Goal: Task Accomplishment & Management: Complete application form

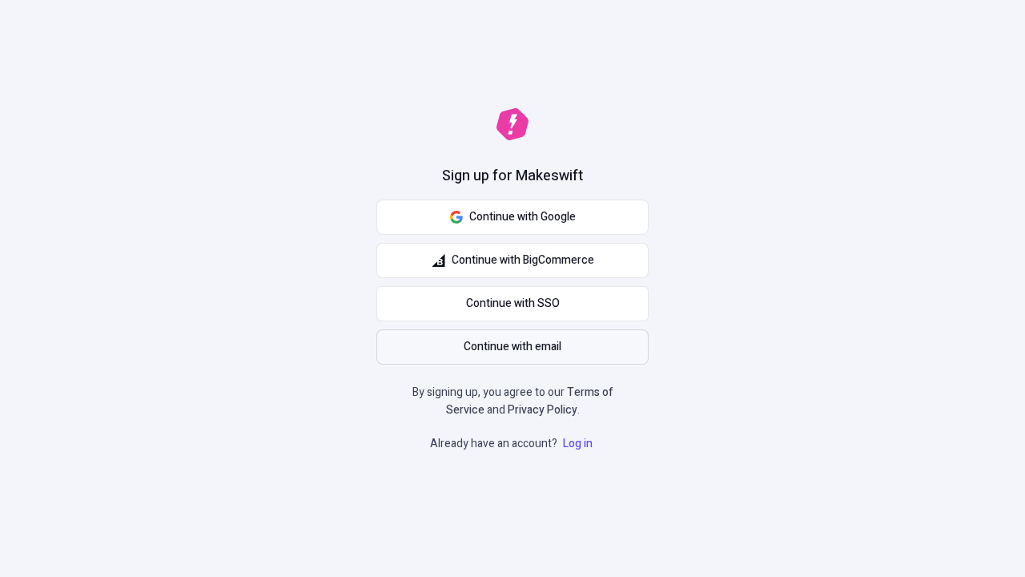
click at [513, 347] on span "Continue with email" at bounding box center [513, 347] width 98 height 18
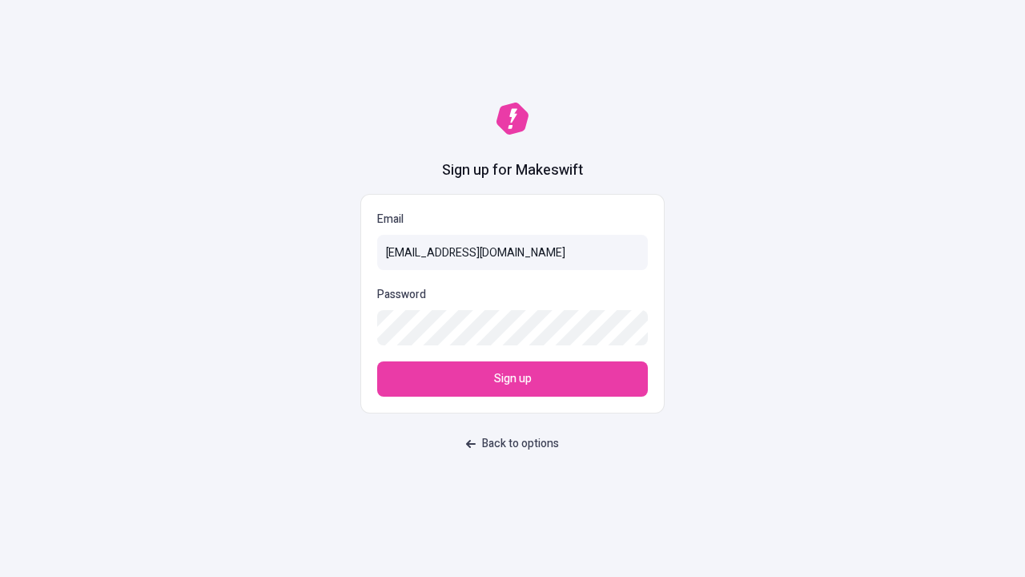
type input "sasha+test-ui+Mateo99@makeswift.com"
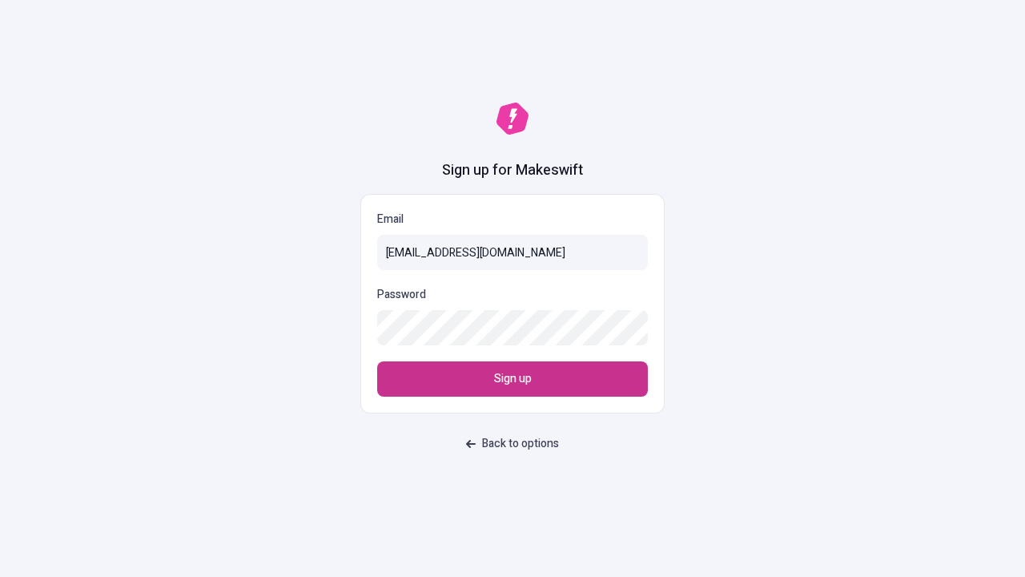
click at [513, 379] on span "Sign up" at bounding box center [513, 379] width 38 height 18
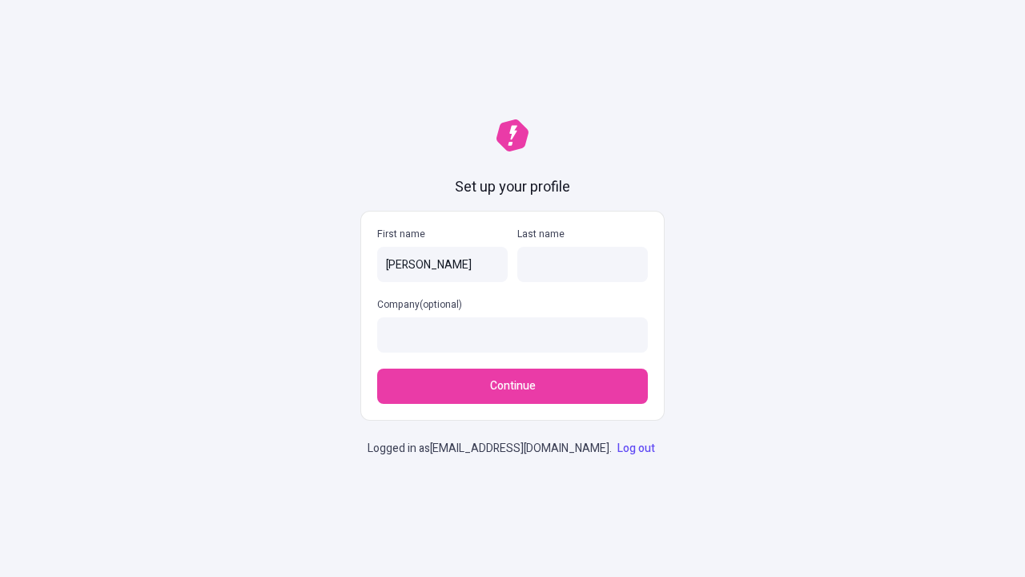
type input "[PERSON_NAME]"
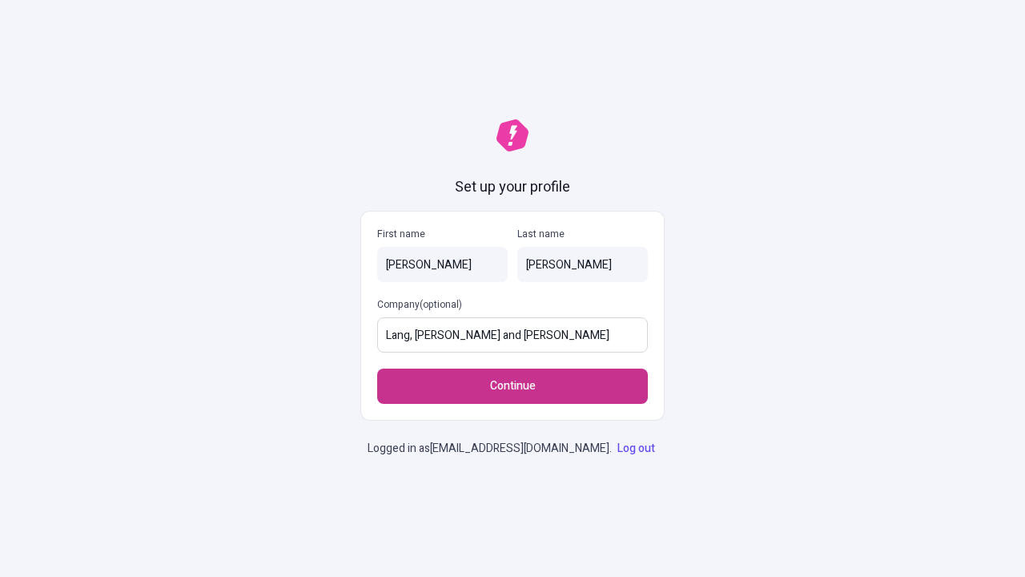
type input "Lang, [PERSON_NAME] and [PERSON_NAME]"
click at [513, 377] on span "Continue" at bounding box center [513, 386] width 46 height 18
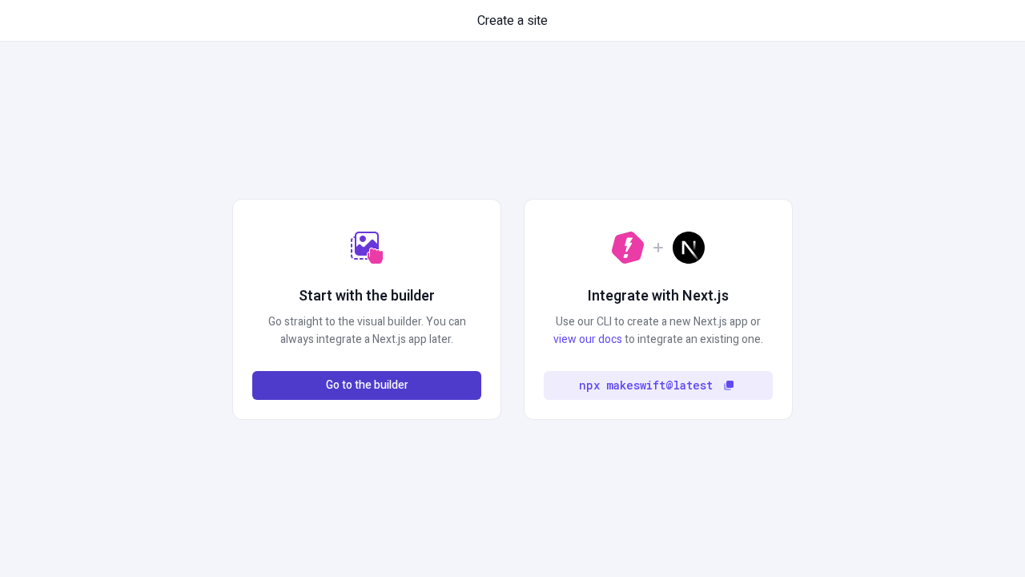
click at [367, 385] on span "Go to the builder" at bounding box center [367, 385] width 82 height 18
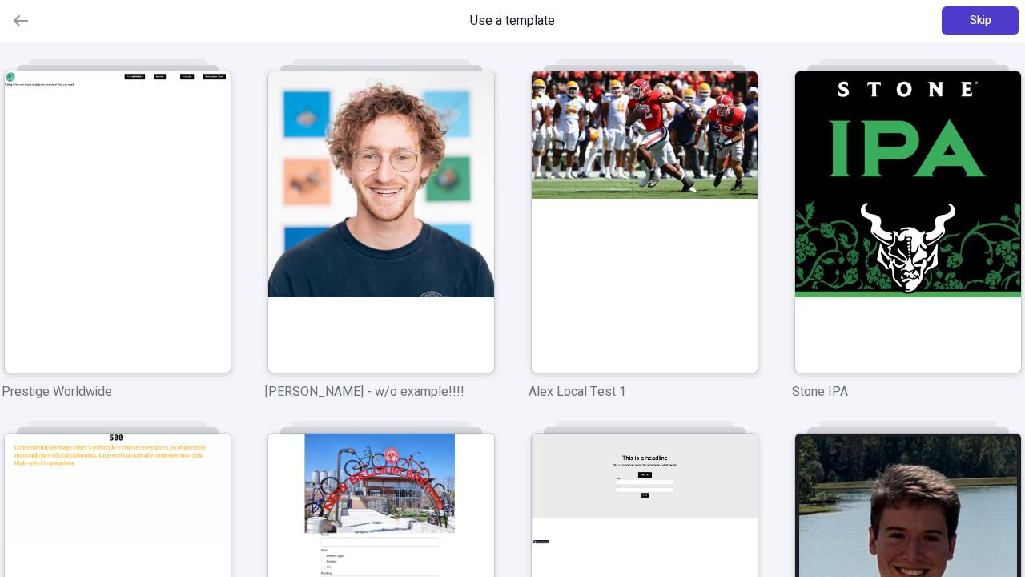
click at [980, 21] on span "Skip" at bounding box center [981, 21] width 22 height 18
